Goal: Check status

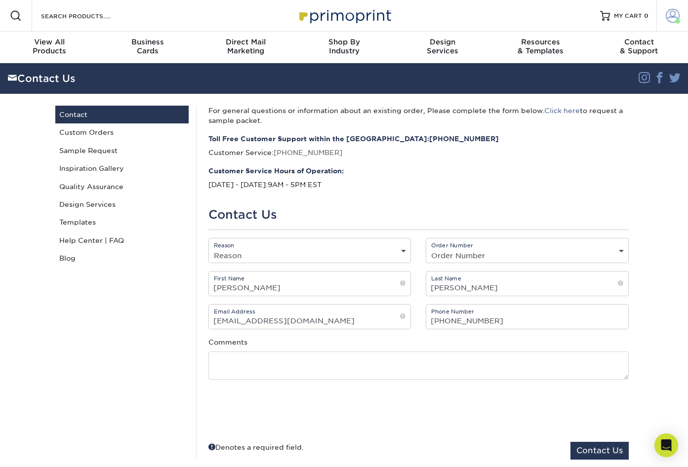
click at [667, 13] on span at bounding box center [672, 16] width 14 height 14
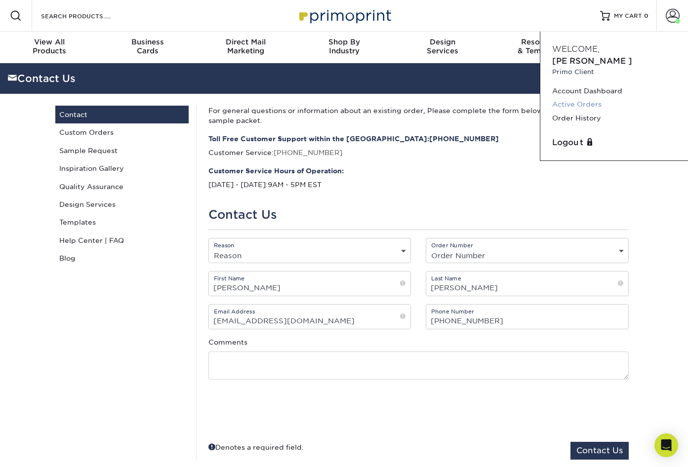
click at [595, 98] on link "Active Orders" at bounding box center [614, 104] width 124 height 13
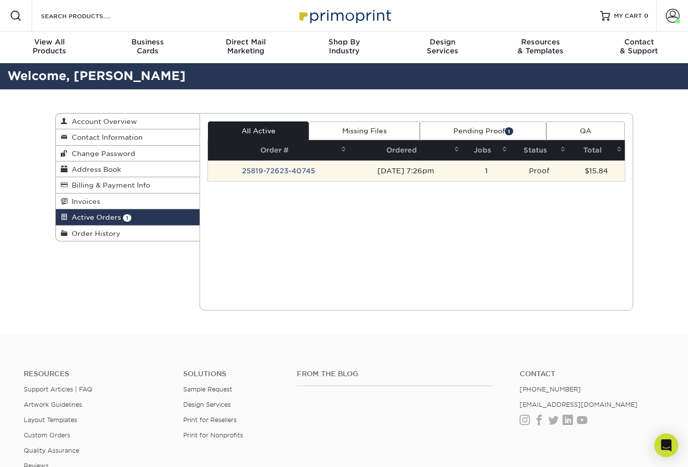
click at [286, 170] on td "25819-72623-40745" at bounding box center [278, 170] width 141 height 21
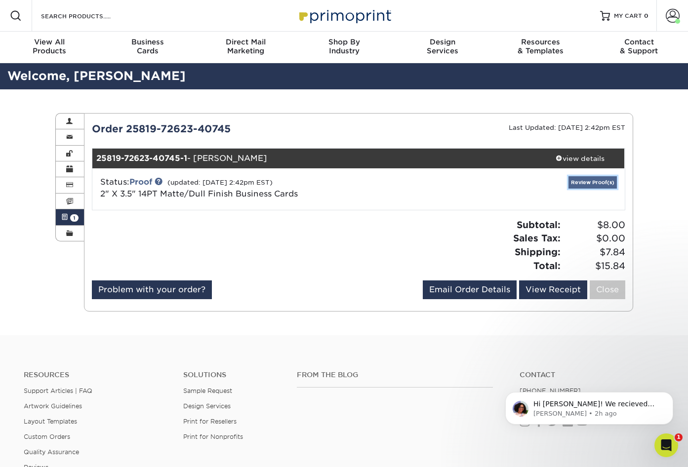
click at [597, 180] on link "Review Proof(s)" at bounding box center [592, 182] width 48 height 12
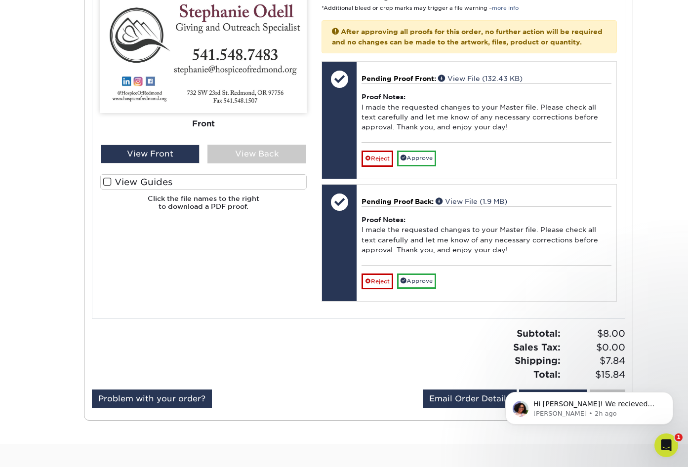
scroll to position [395, 0]
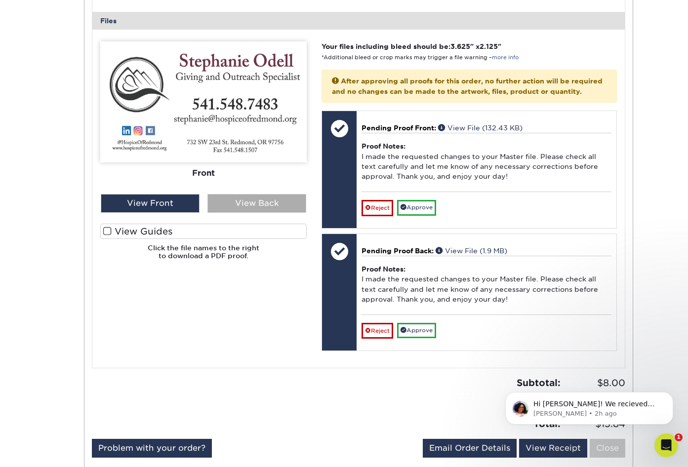
click at [249, 203] on div "View Back" at bounding box center [256, 203] width 99 height 19
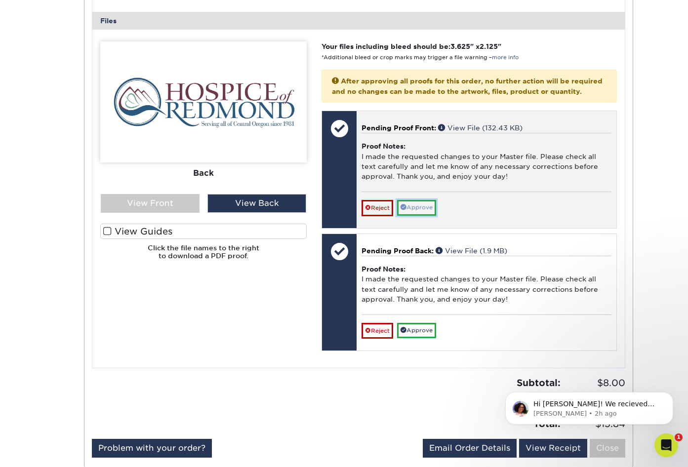
click at [428, 215] on link "Approve" at bounding box center [416, 207] width 39 height 15
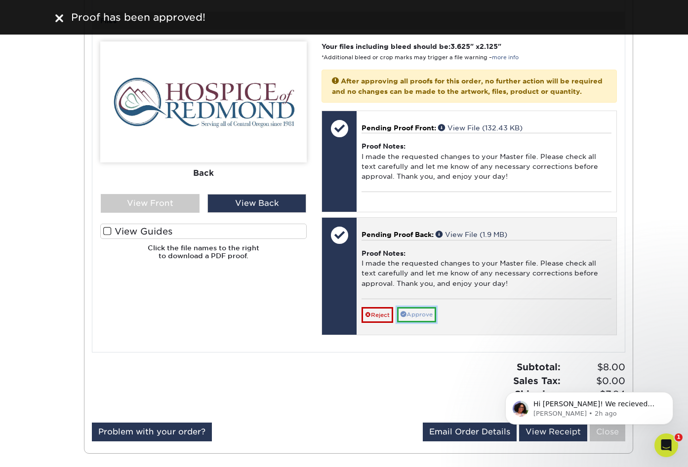
click at [422, 322] on link "Approve" at bounding box center [416, 314] width 39 height 15
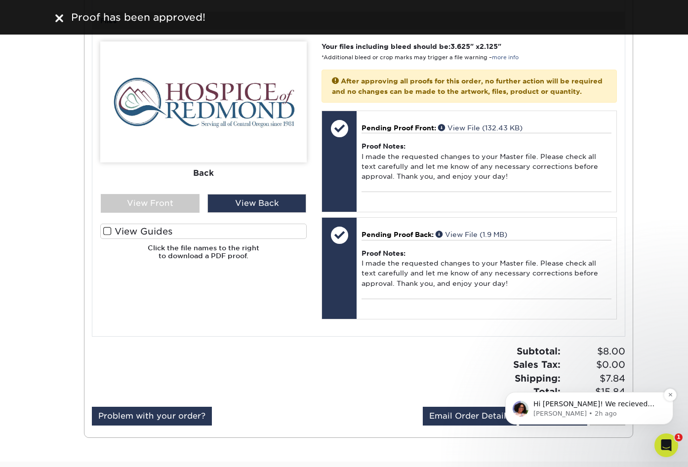
click at [600, 410] on p "Avery • 2h ago" at bounding box center [596, 413] width 127 height 9
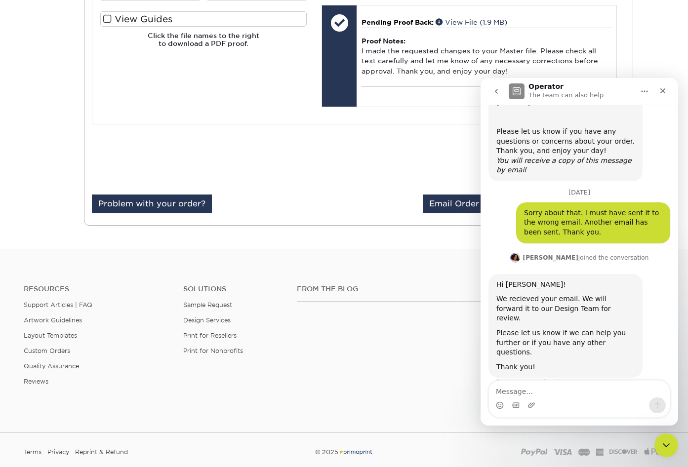
scroll to position [592, 0]
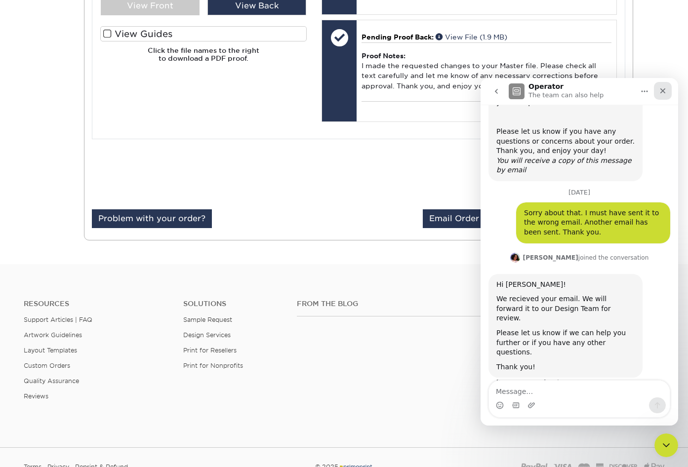
click at [663, 89] on icon "Close" at bounding box center [663, 91] width 8 height 8
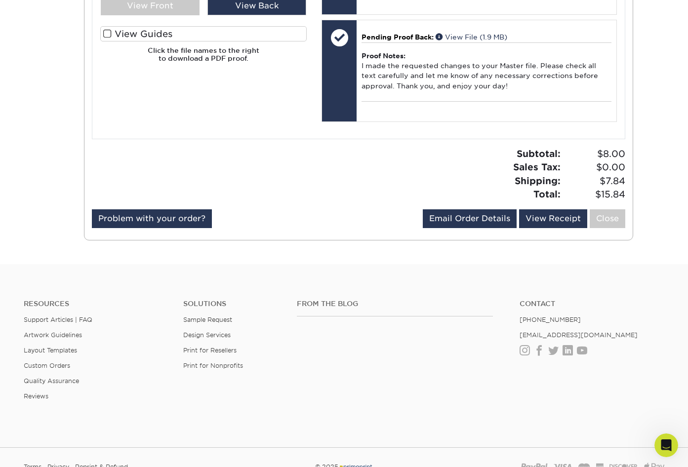
scroll to position [642, 0]
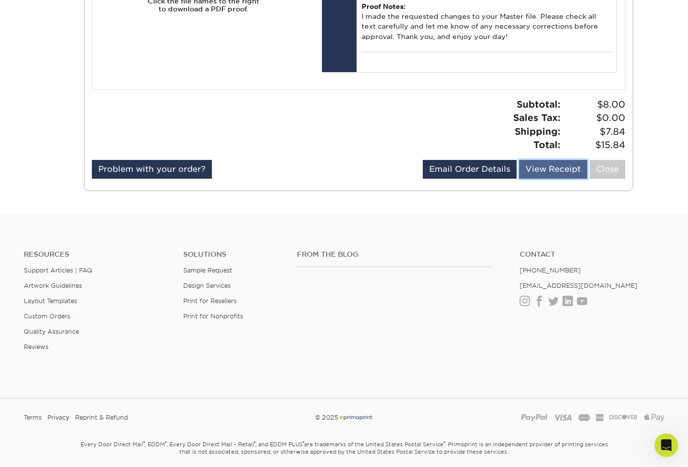
click at [549, 178] on link "View Receipt" at bounding box center [553, 169] width 68 height 19
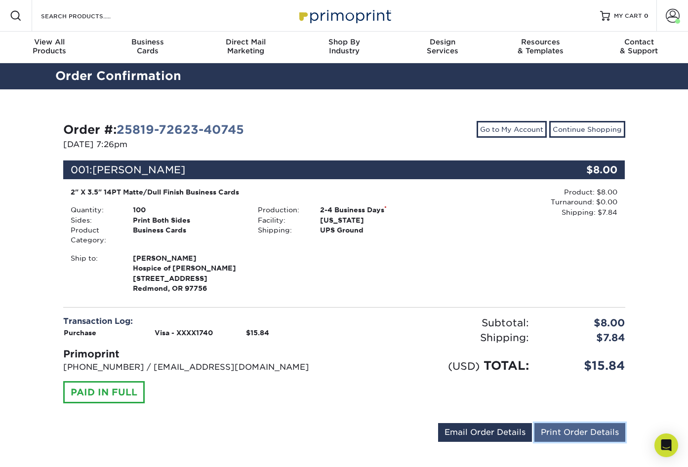
click at [580, 433] on link "Print Order Details" at bounding box center [579, 432] width 91 height 19
drag, startPoint x: 562, startPoint y: 429, endPoint x: 390, endPoint y: 366, distance: 183.2
click at [562, 429] on link "Print Order Details" at bounding box center [579, 432] width 91 height 19
